Goal: Obtain resource: Download file/media

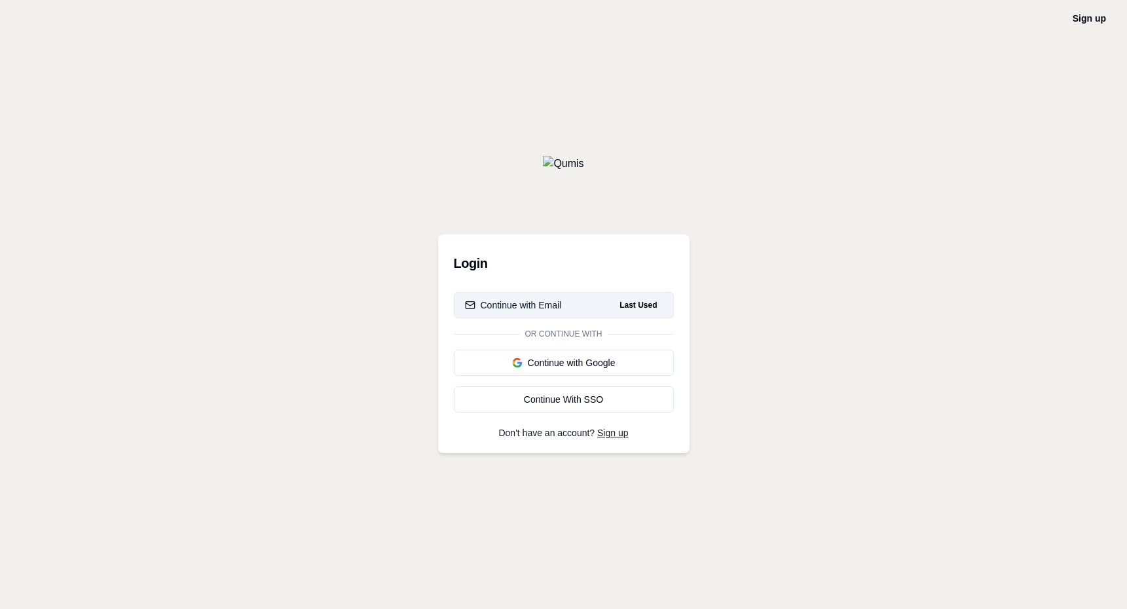
click at [533, 305] on div "Continue with Email" at bounding box center [513, 305] width 97 height 13
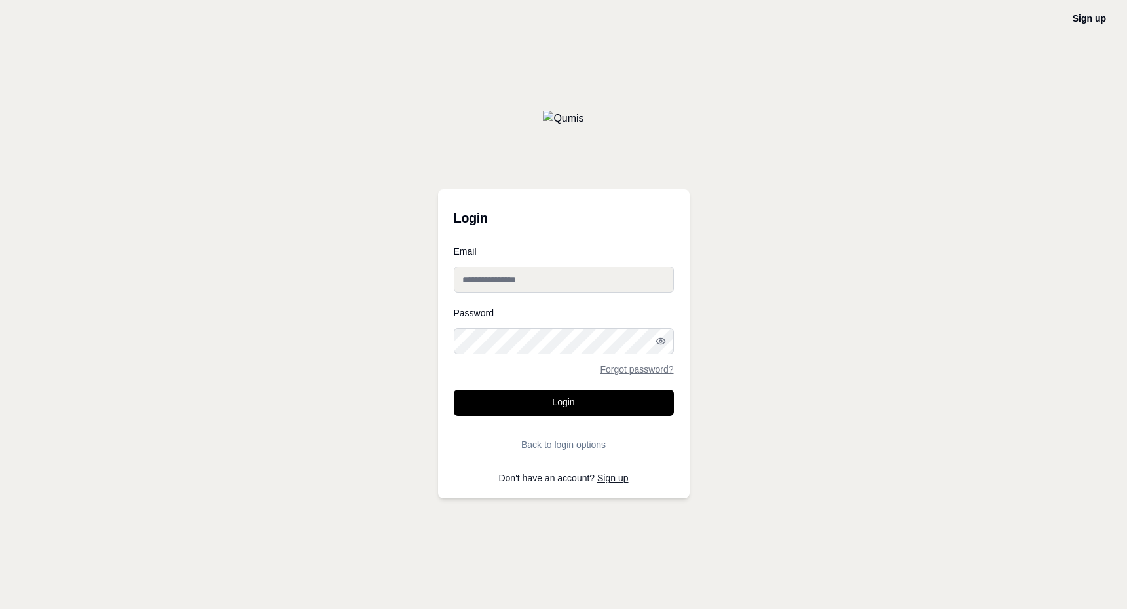
click at [531, 284] on input "Email" at bounding box center [564, 280] width 220 height 26
click at [568, 416] on form "**********" at bounding box center [564, 352] width 220 height 211
click at [569, 399] on button "Login" at bounding box center [564, 403] width 220 height 26
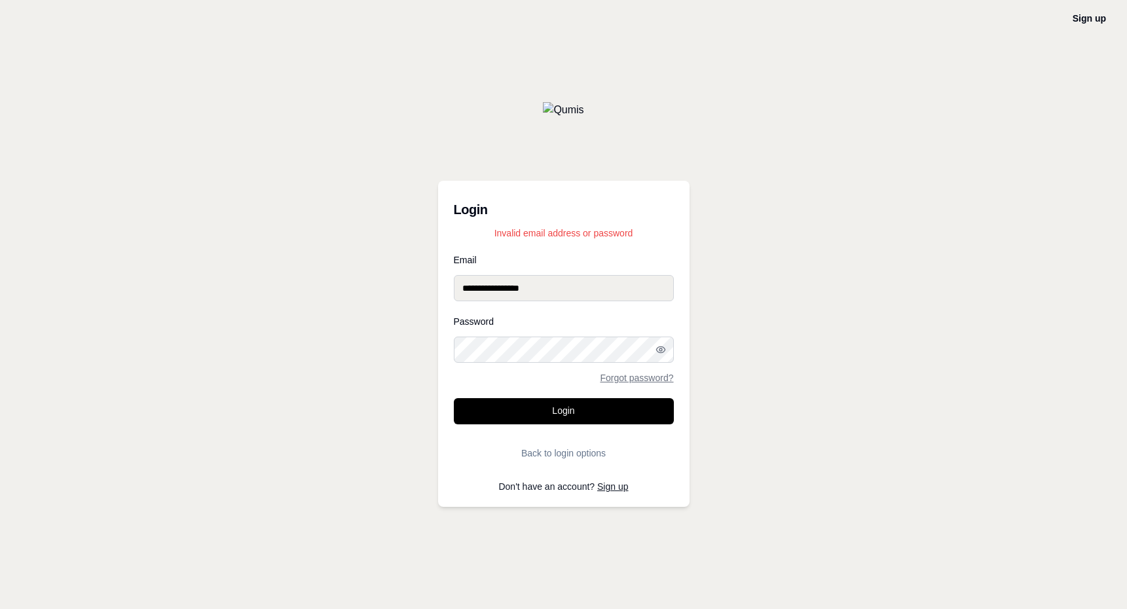
click at [523, 365] on div "Password Forgot password?" at bounding box center [564, 349] width 220 height 65
click at [480, 284] on input "**********" at bounding box center [564, 288] width 220 height 26
type input "**********"
click at [454, 398] on button "Login" at bounding box center [564, 411] width 220 height 26
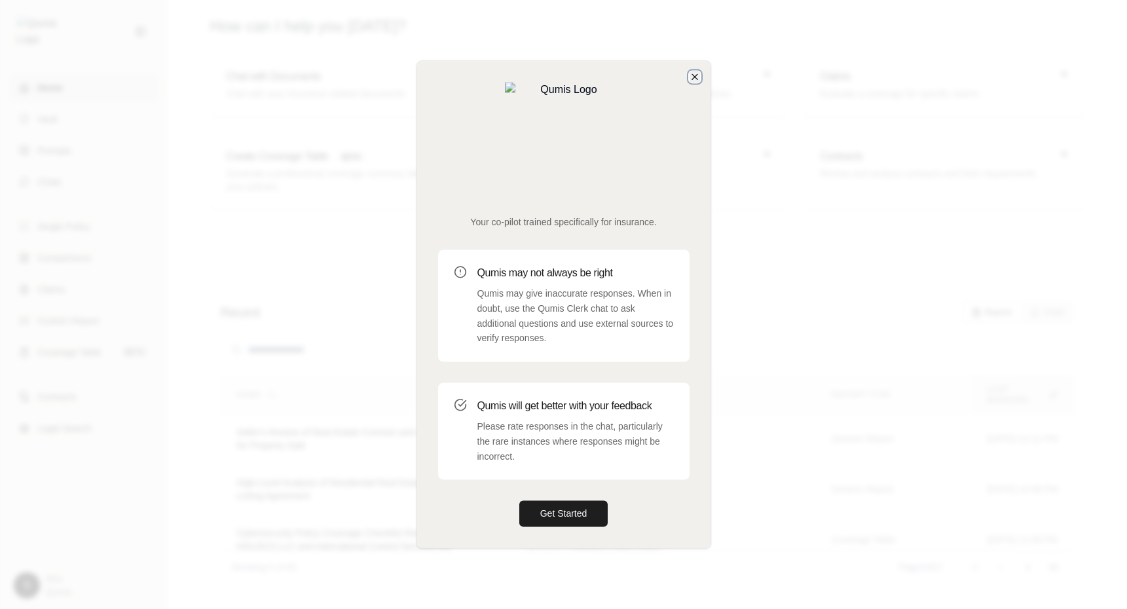
click at [693, 82] on icon "button" at bounding box center [695, 76] width 10 height 10
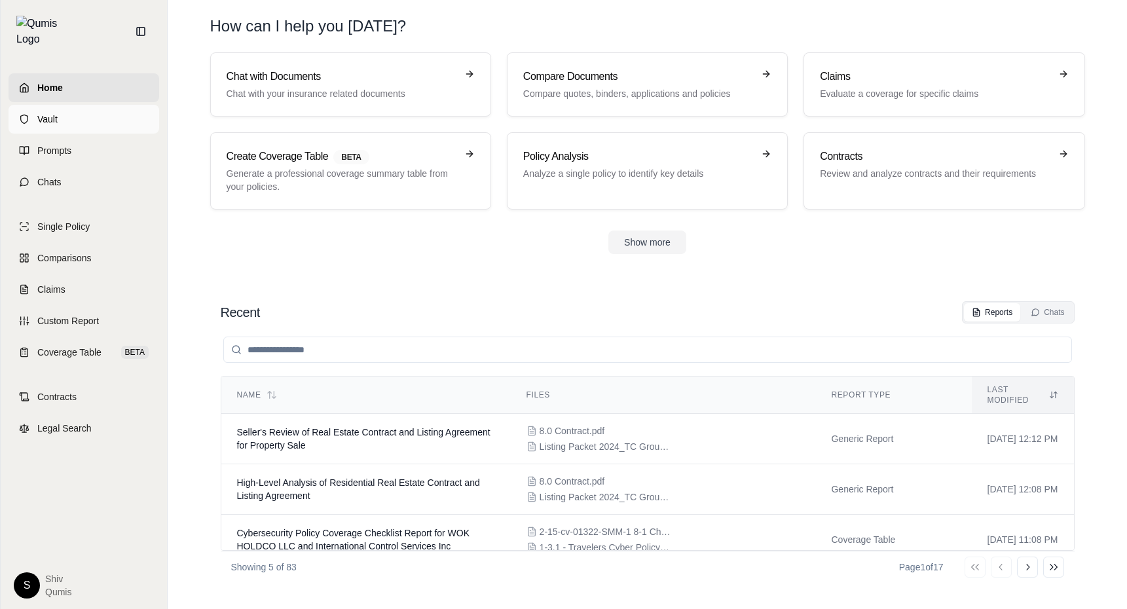
click at [50, 118] on link "Vault" at bounding box center [84, 119] width 151 height 29
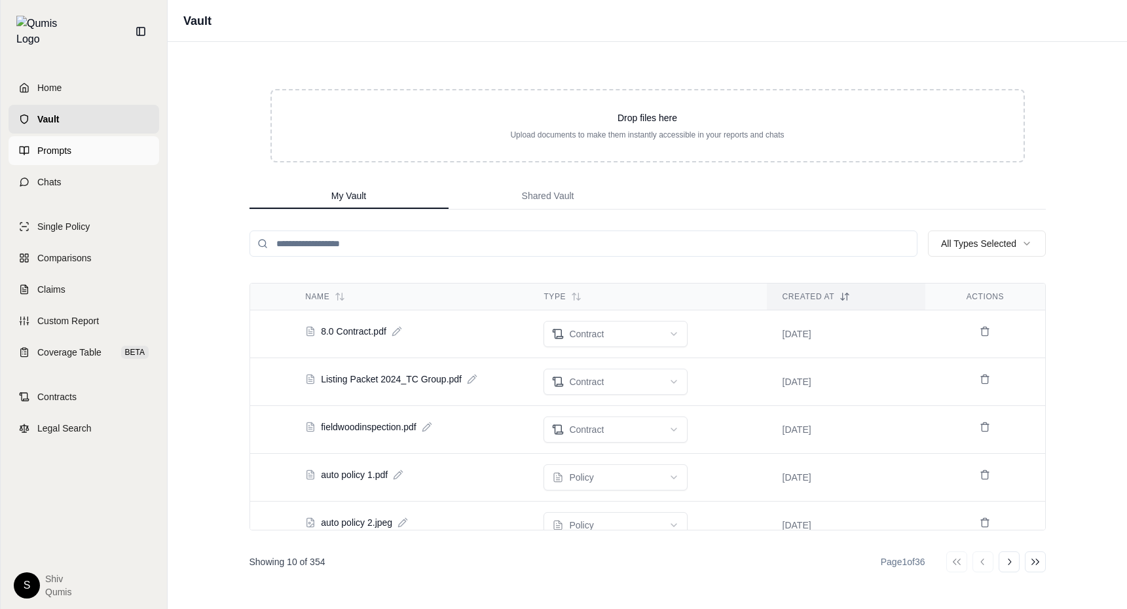
click at [50, 144] on span "Prompts" at bounding box center [54, 150] width 34 height 13
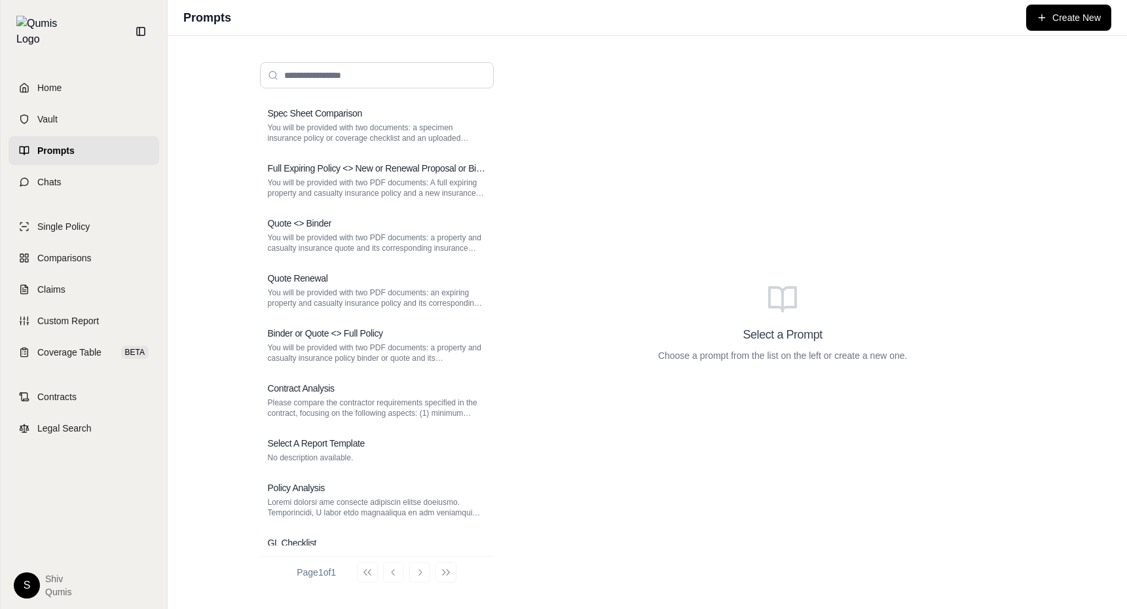
click at [42, 81] on span "Home" at bounding box center [49, 87] width 24 height 13
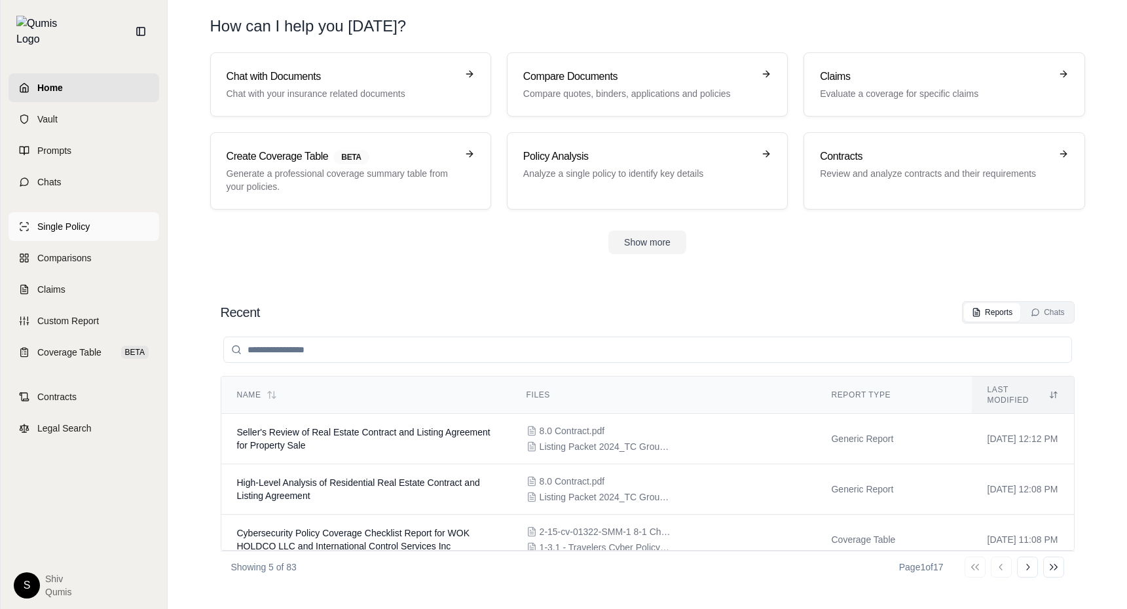
click at [67, 212] on link "Single Policy" at bounding box center [84, 226] width 151 height 29
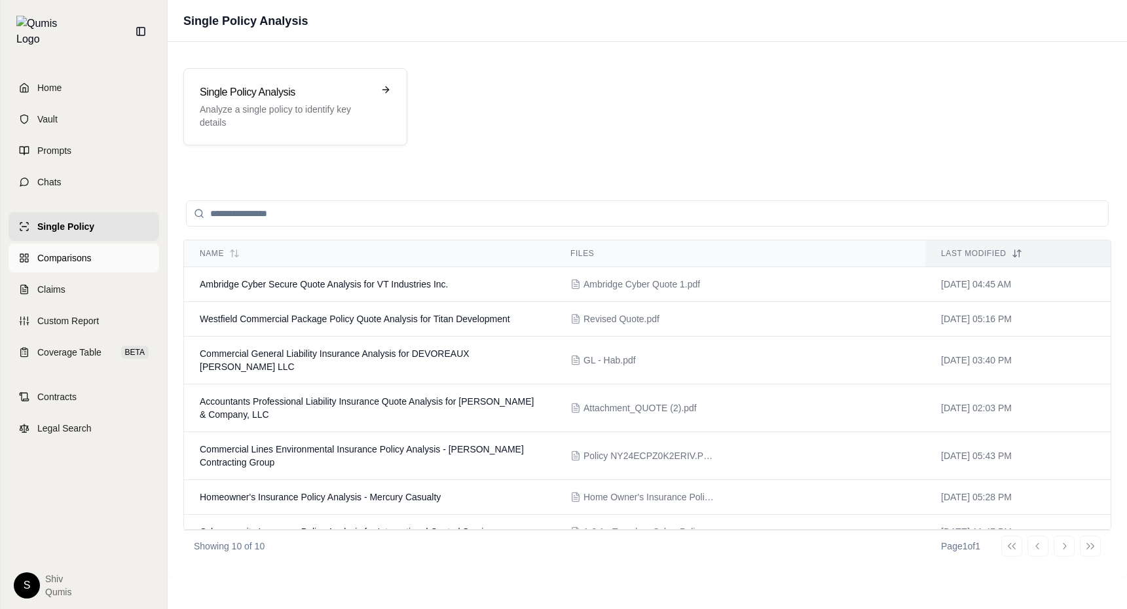
click at [69, 251] on span "Comparisons" at bounding box center [64, 257] width 54 height 13
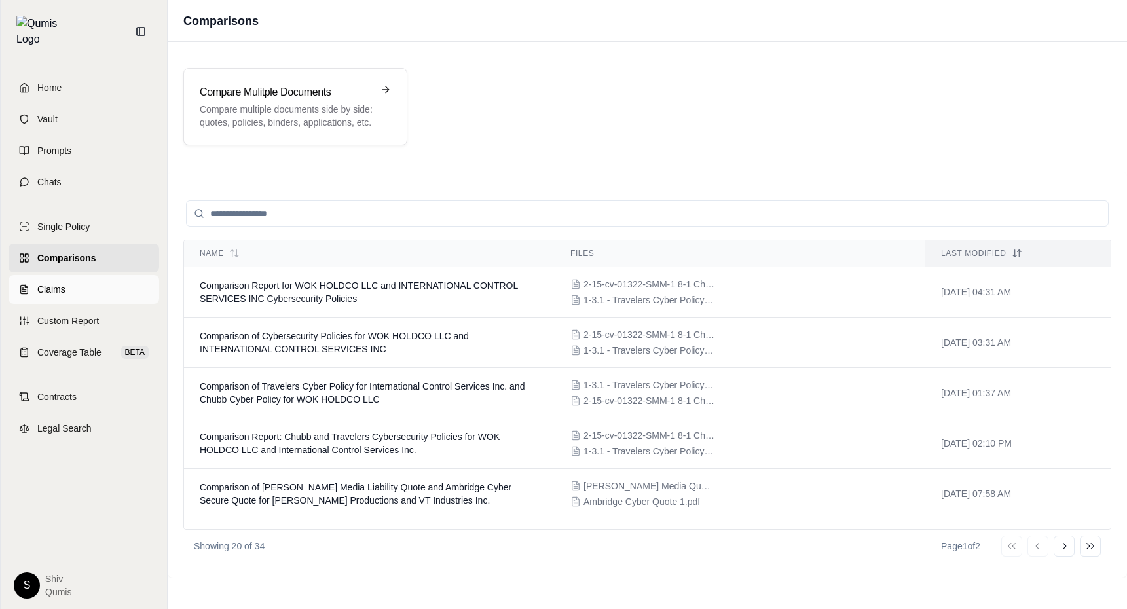
click at [65, 278] on link "Claims" at bounding box center [84, 289] width 151 height 29
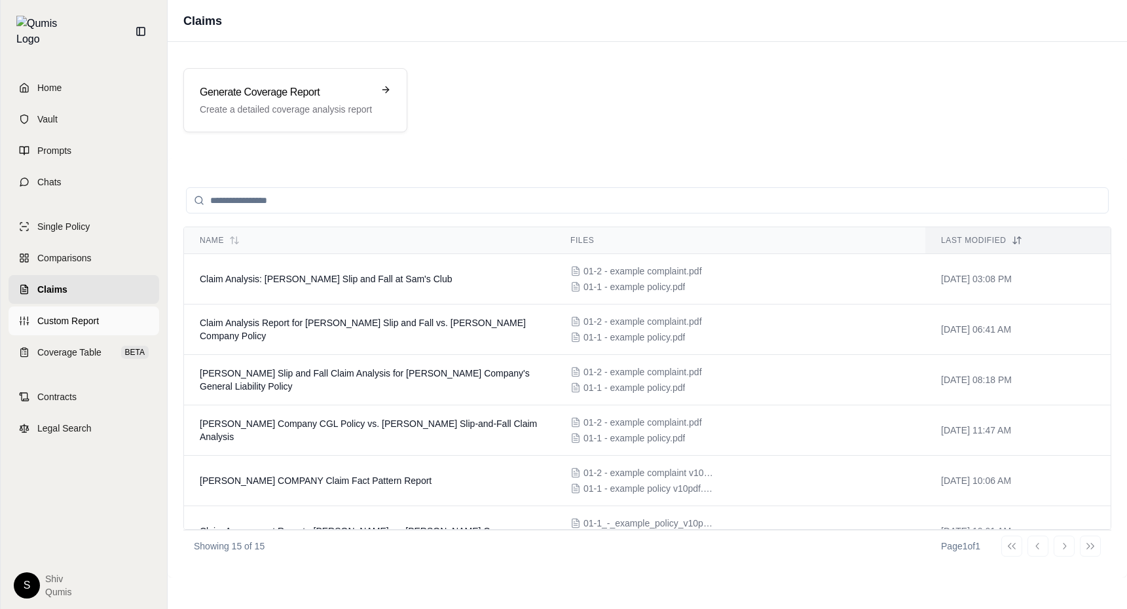
click at [69, 317] on link "Custom Report" at bounding box center [84, 320] width 151 height 29
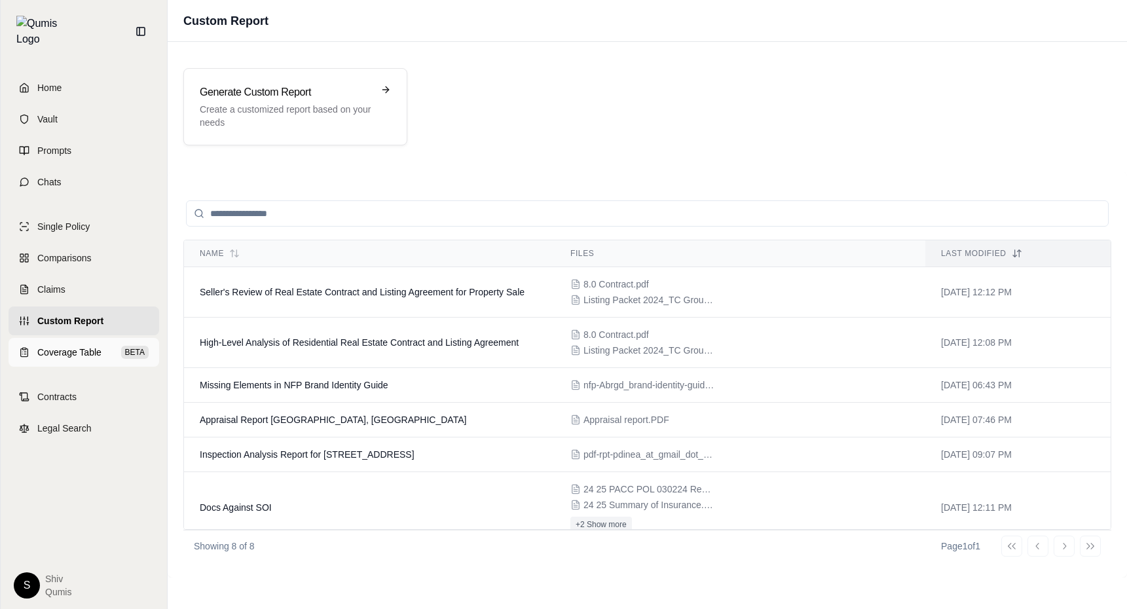
click at [69, 346] on span "Coverage Table" at bounding box center [69, 352] width 64 height 13
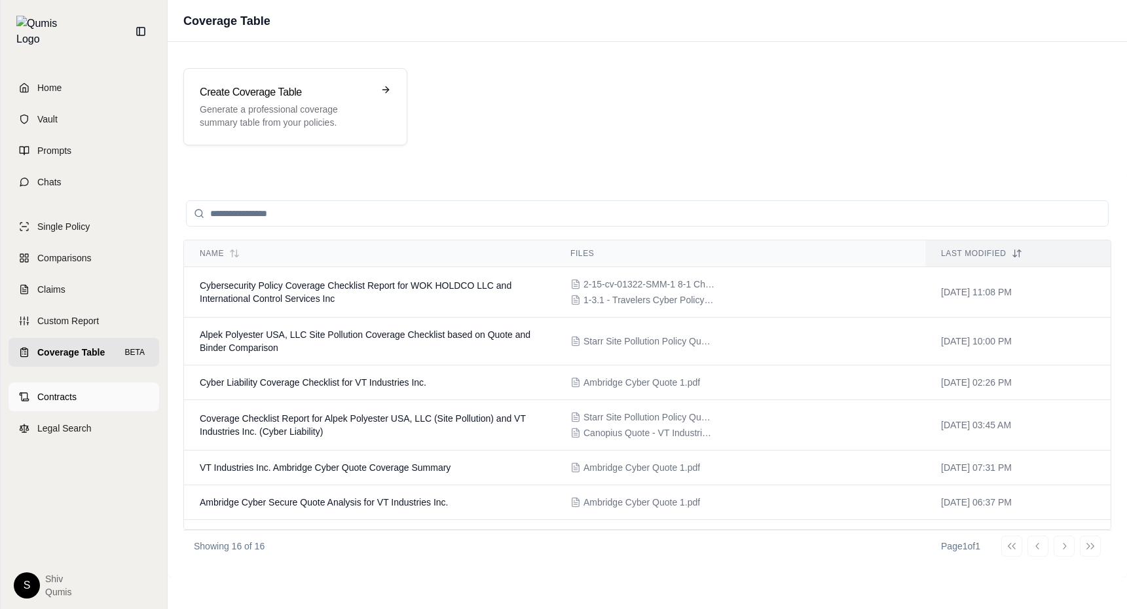
click at [68, 398] on link "Contracts" at bounding box center [84, 396] width 151 height 29
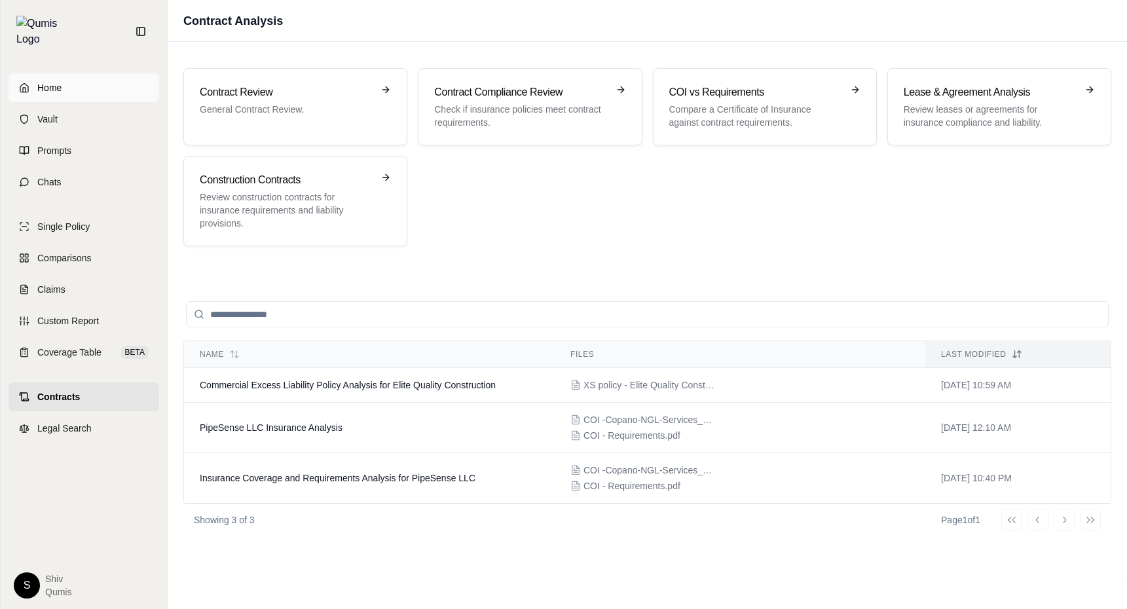
click at [46, 81] on span "Home" at bounding box center [49, 87] width 24 height 13
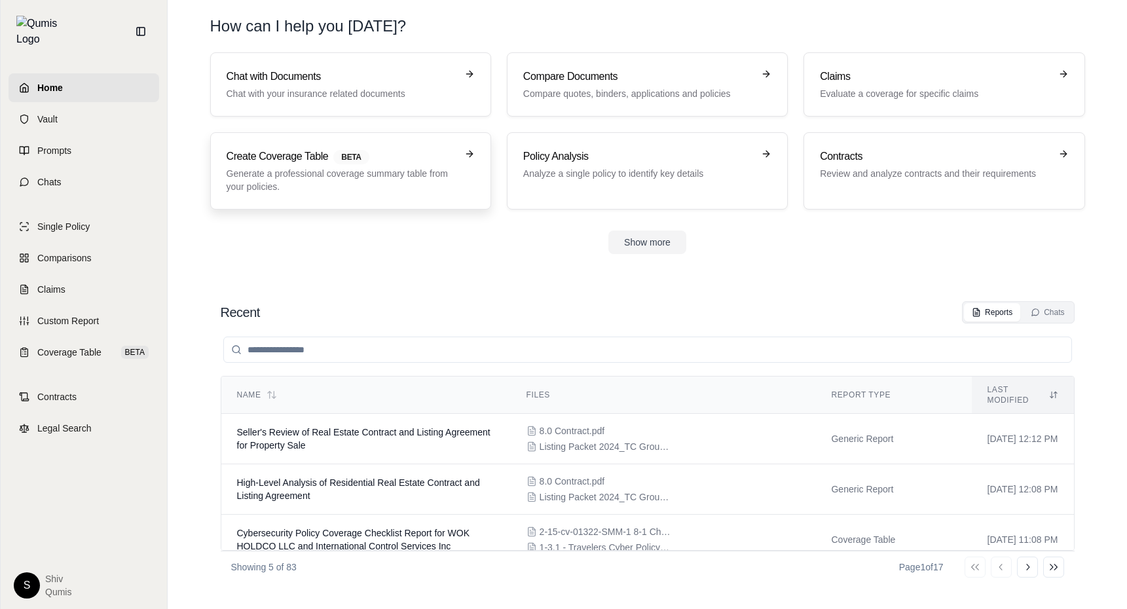
click at [310, 161] on h3 "Create Coverage Table BETA" at bounding box center [342, 157] width 230 height 16
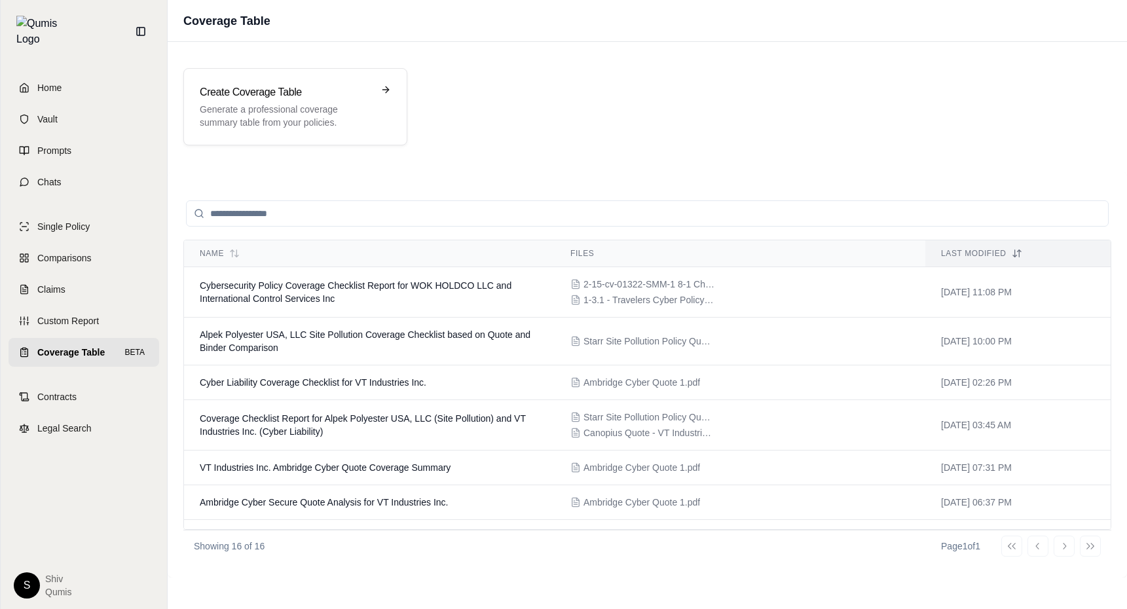
click at [310, 161] on div "Create Coverage Table Generate a professional coverage summary table from your …" at bounding box center [647, 310] width 959 height 536
click at [297, 283] on span "Cybersecurity Policy Coverage Checklist Report for WOK HOLDCO LLC and Internati…" at bounding box center [356, 292] width 312 height 24
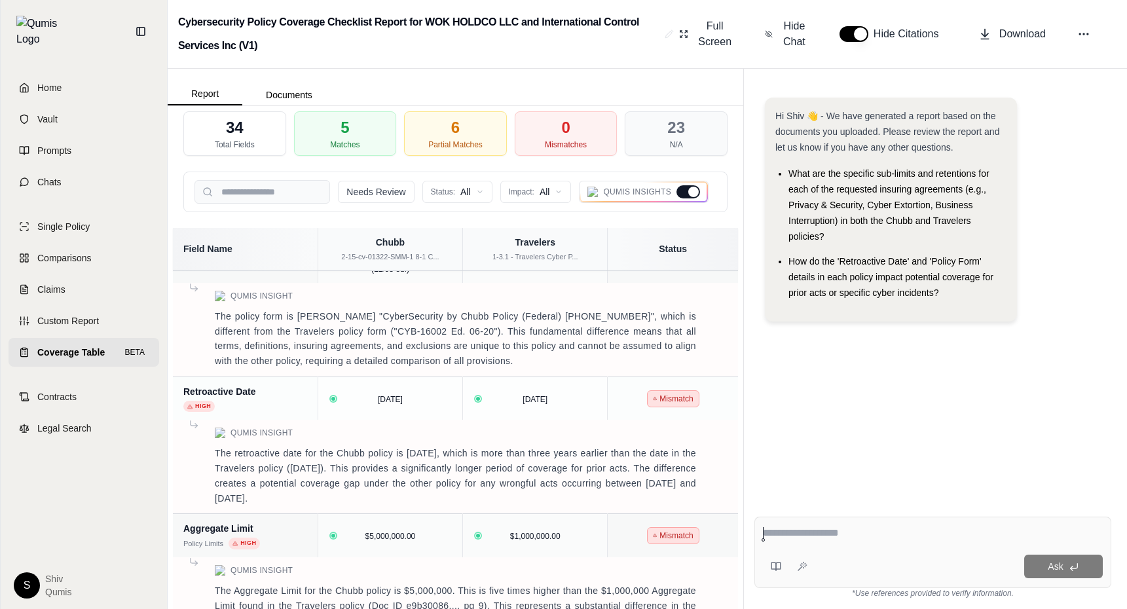
scroll to position [487, 0]
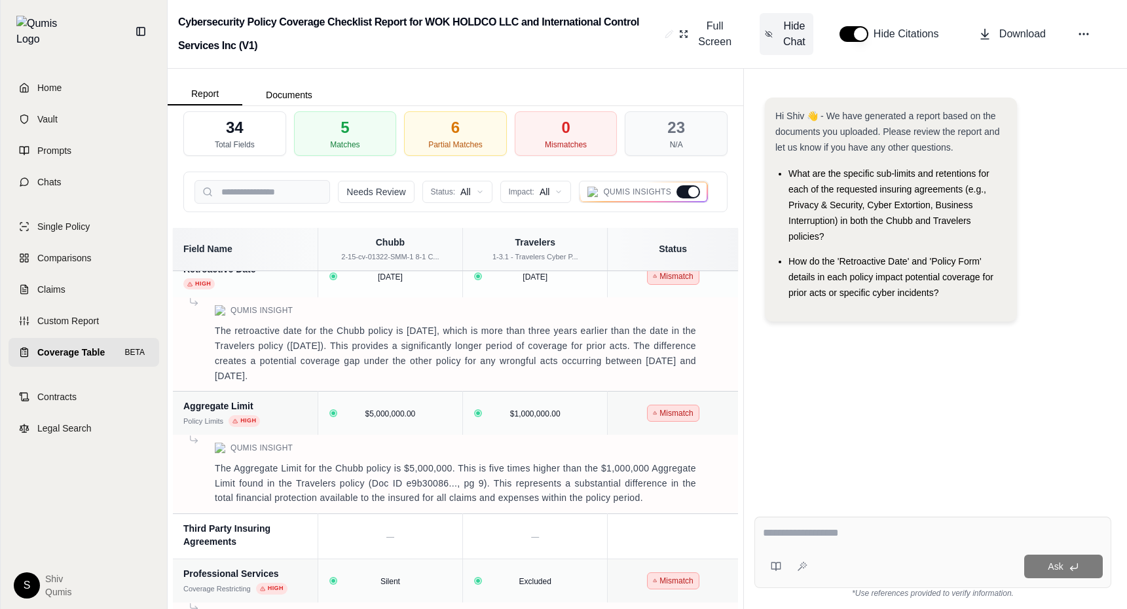
click at [799, 43] on span "Hide Chat" at bounding box center [795, 33] width 28 height 31
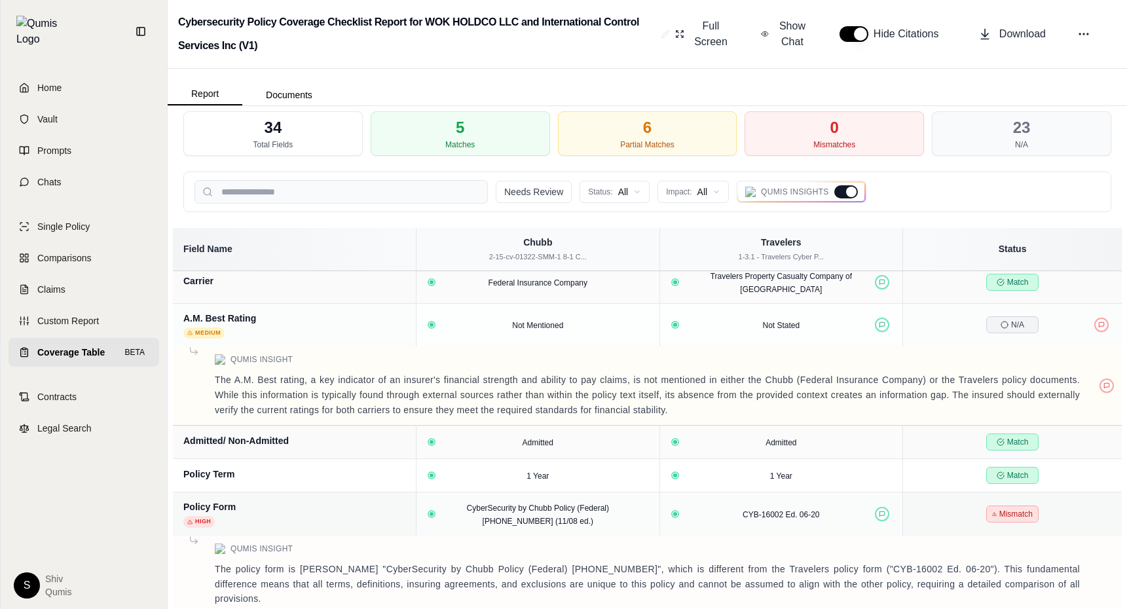
scroll to position [0, 0]
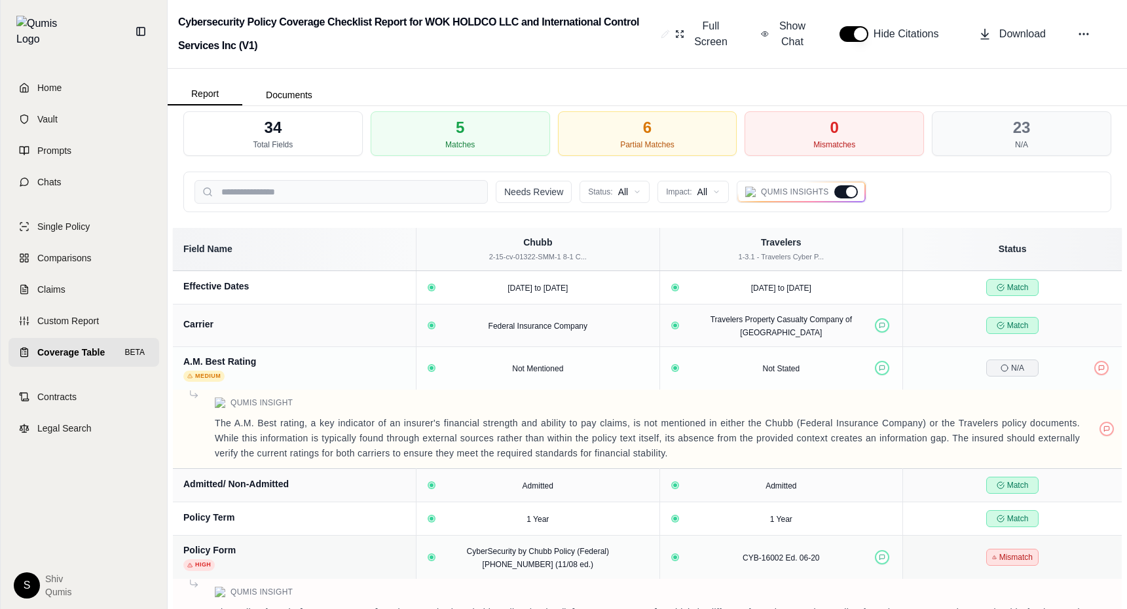
click at [846, 193] on div at bounding box center [851, 192] width 10 height 10
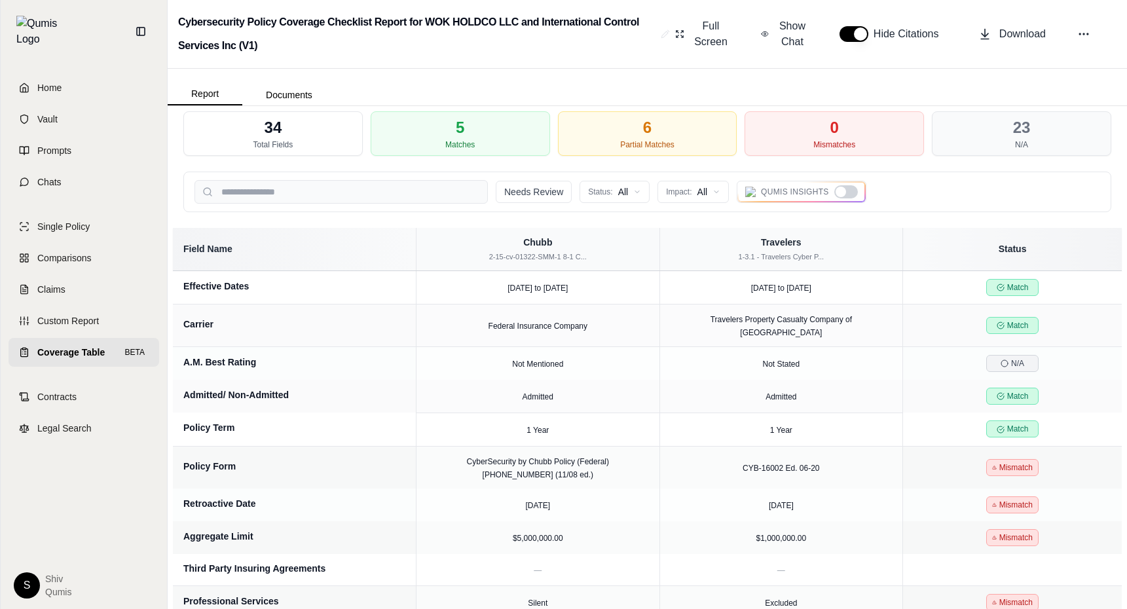
click at [847, 192] on div at bounding box center [846, 191] width 24 height 13
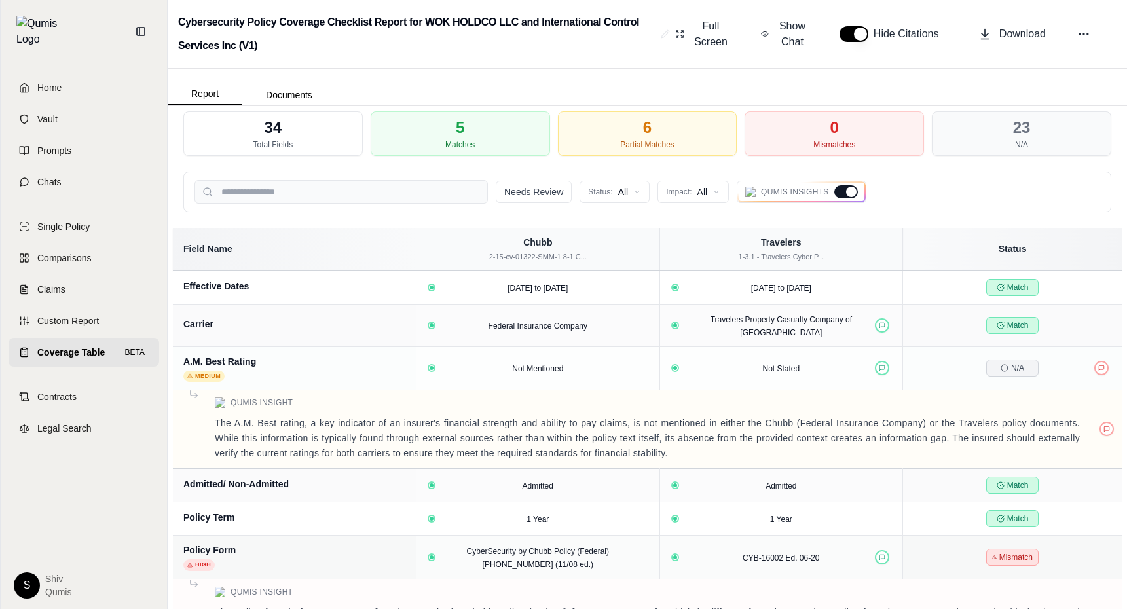
click at [847, 192] on div at bounding box center [851, 192] width 10 height 10
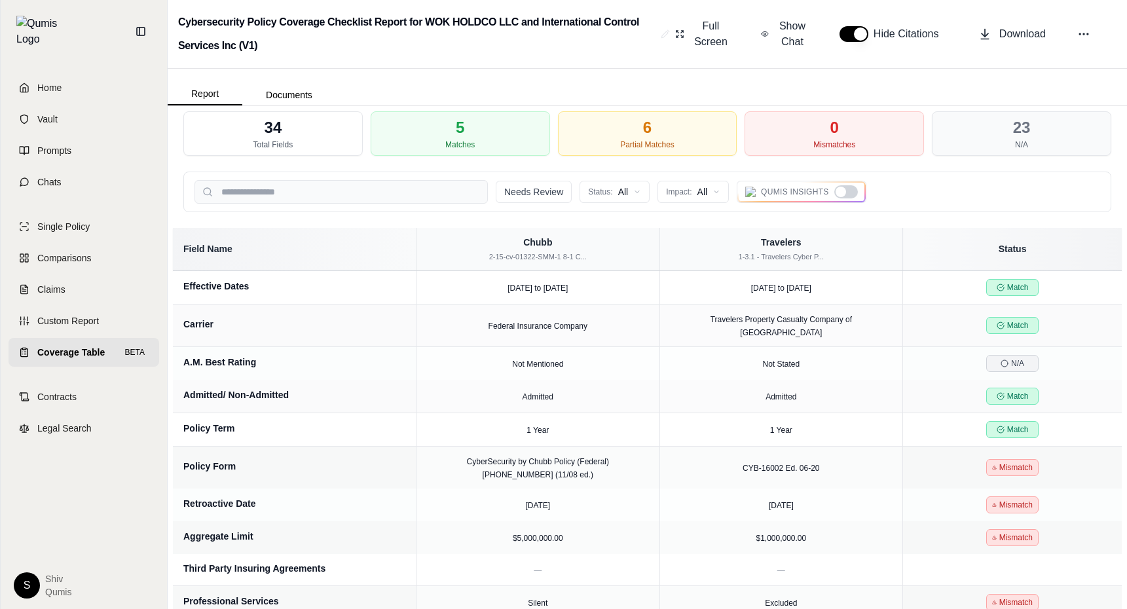
click at [843, 193] on div at bounding box center [841, 192] width 10 height 10
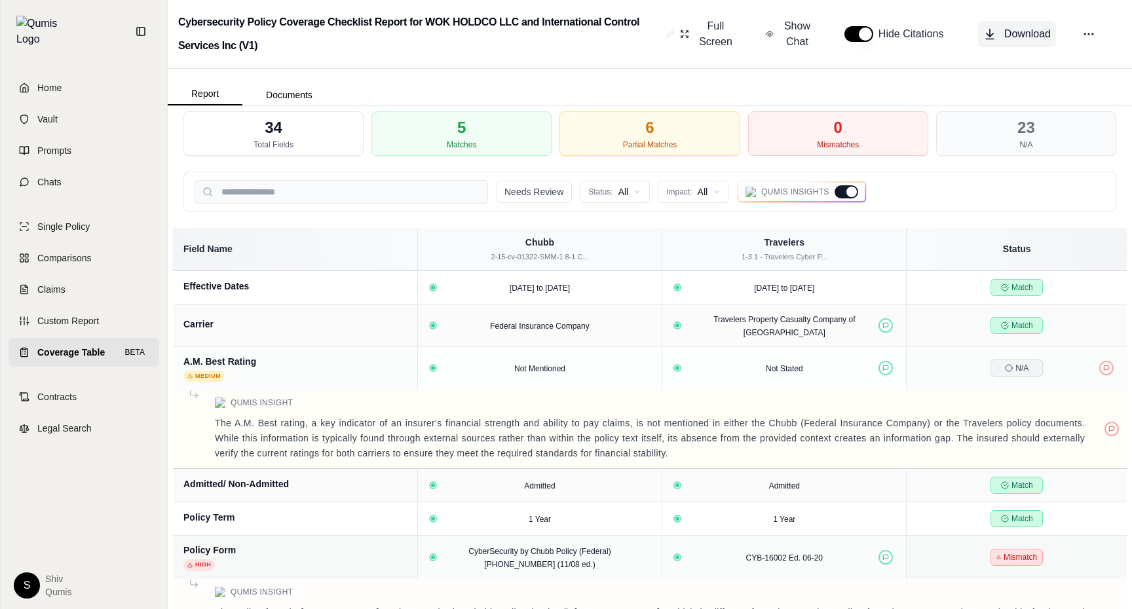
click at [1018, 37] on span "Download" at bounding box center [1027, 34] width 46 height 16
